Goal: Task Accomplishment & Management: Use online tool/utility

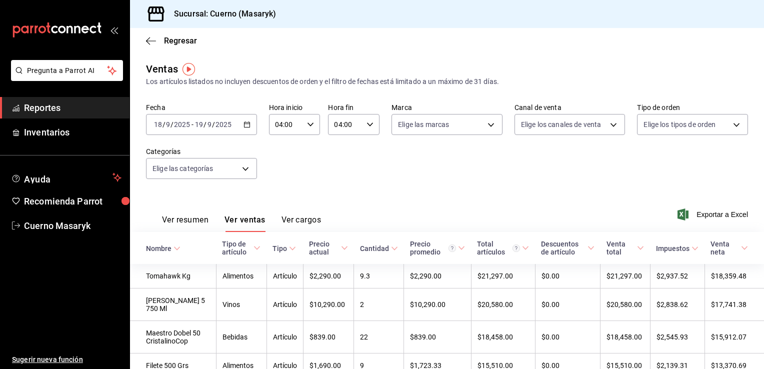
click at [46, 111] on span "Reportes" at bounding box center [73, 108] width 98 height 14
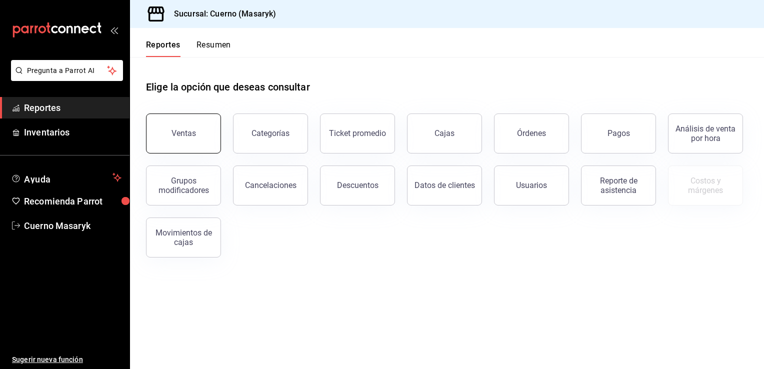
click at [186, 133] on div "Ventas" at bounding box center [184, 134] width 25 height 10
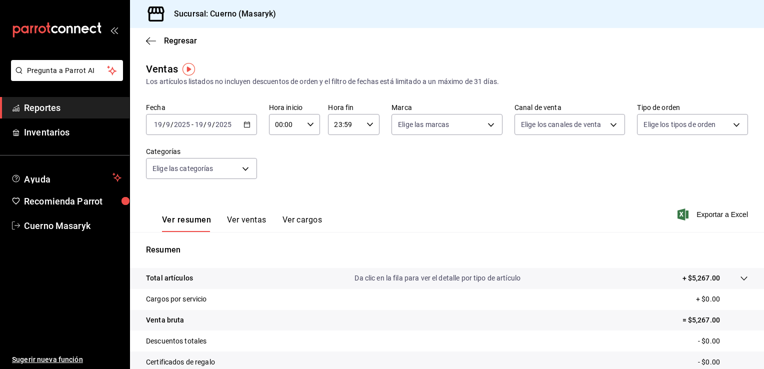
click at [240, 127] on div "[DATE] [DATE] - [DATE] [DATE]" at bounding box center [201, 124] width 111 height 21
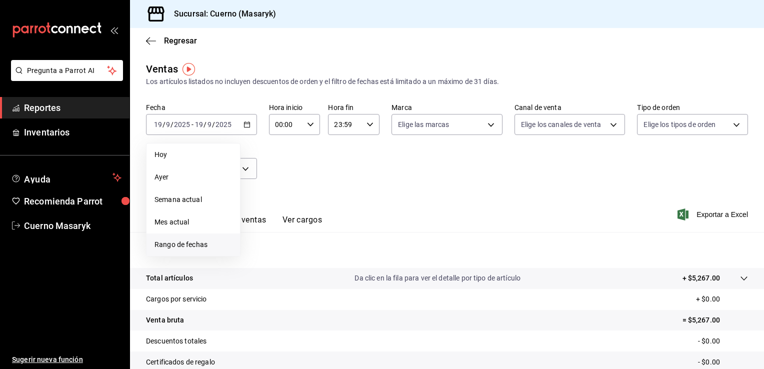
click at [181, 249] on span "Rango de fechas" at bounding box center [194, 245] width 78 height 11
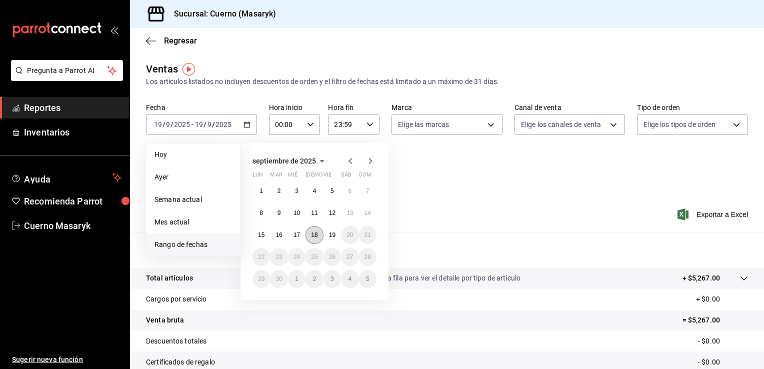
click at [316, 235] on abbr "18" at bounding box center [314, 235] width 7 height 7
click at [336, 233] on button "19" at bounding box center [333, 235] width 18 height 18
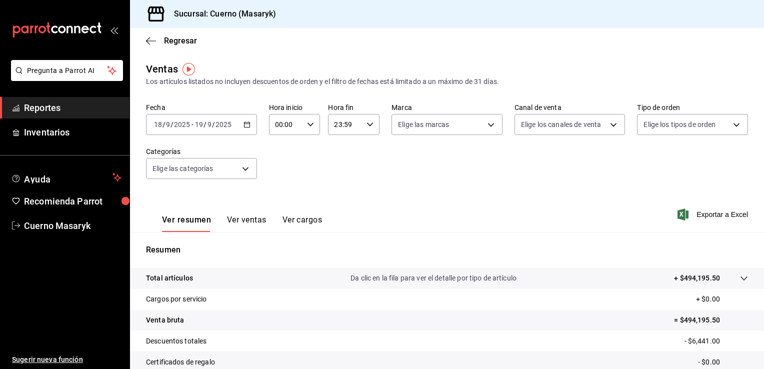
click at [307, 123] on icon "button" at bounding box center [310, 124] width 7 height 7
drag, startPoint x: 277, startPoint y: 199, endPoint x: 354, endPoint y: 176, distance: 80.7
click at [354, 176] on div "00 01 02 03 04 05 06 07 08 09 10 11 12 13 14 15 16 17 18 19 20 21 22 23 00 01 0…" at bounding box center [382, 186] width 764 height 366
click at [354, 176] on div at bounding box center [382, 184] width 764 height 369
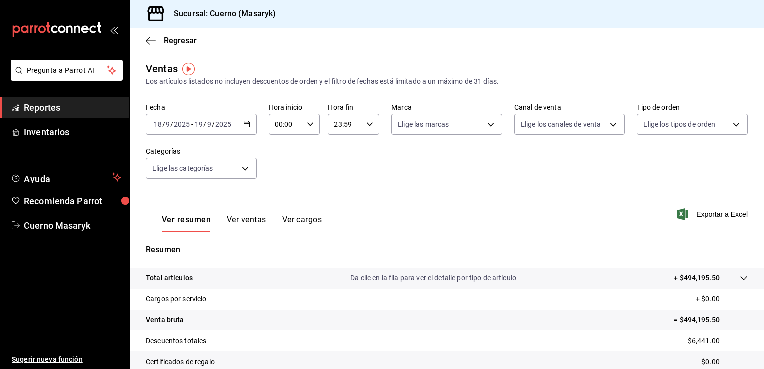
click at [308, 127] on icon "button" at bounding box center [310, 124] width 7 height 7
click at [280, 209] on span "04" at bounding box center [281, 206] width 10 height 8
type input "04:00"
click at [366, 132] on div at bounding box center [382, 184] width 764 height 369
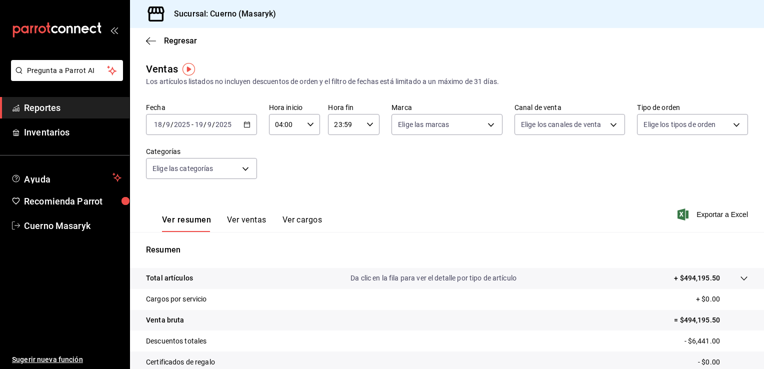
click at [367, 127] on icon "button" at bounding box center [370, 124] width 7 height 7
click at [340, 186] on button "04" at bounding box center [339, 191] width 22 height 20
click at [364, 145] on button "00" at bounding box center [365, 150] width 22 height 20
type input "04:00"
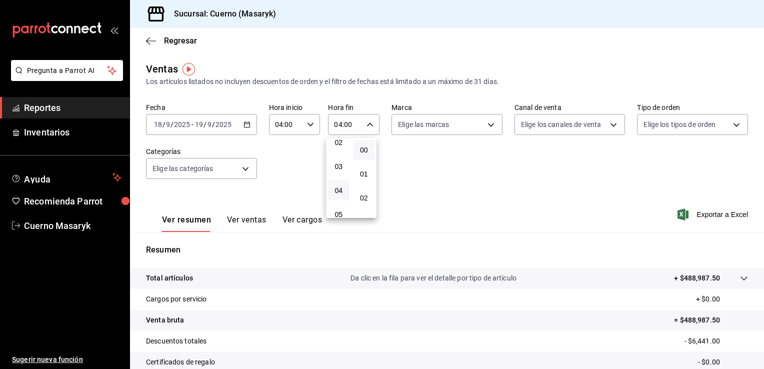
click at [416, 162] on div at bounding box center [382, 184] width 764 height 369
click at [237, 223] on button "Ver ventas" at bounding box center [247, 223] width 40 height 17
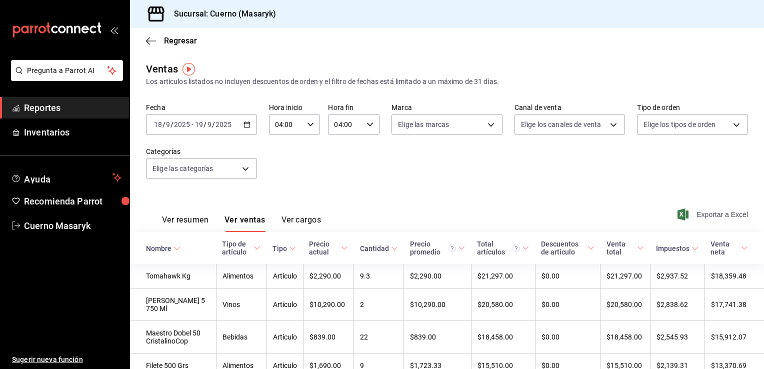
click at [694, 215] on span "Exportar a Excel" at bounding box center [714, 215] width 69 height 12
click at [702, 215] on span "Exportar a Excel" at bounding box center [714, 215] width 69 height 12
